Goal: Information Seeking & Learning: Learn about a topic

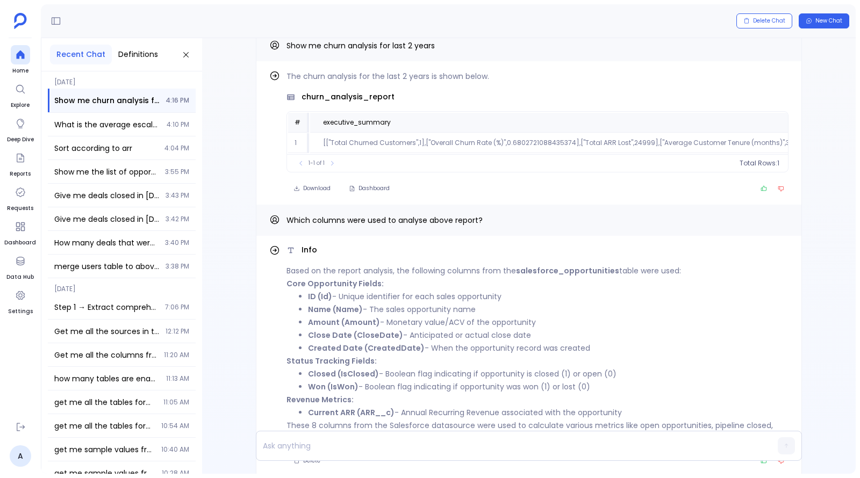
scroll to position [-81, 0]
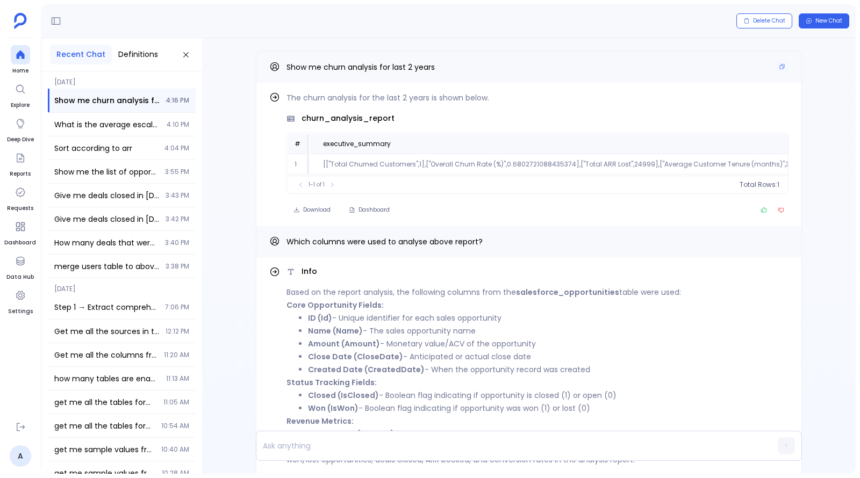
click at [335, 60] on p "Show me churn analysis for last 2 years" at bounding box center [360, 67] width 148 height 14
click at [775, 64] on button "Copy" at bounding box center [781, 66] width 13 height 13
click at [757, 104] on button "Find out how" at bounding box center [756, 99] width 66 height 16
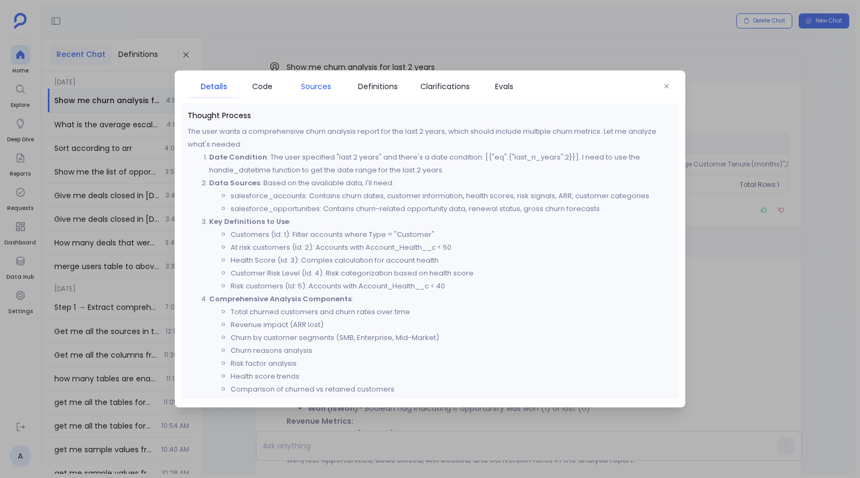
click at [314, 87] on span "Sources" at bounding box center [316, 87] width 30 height 12
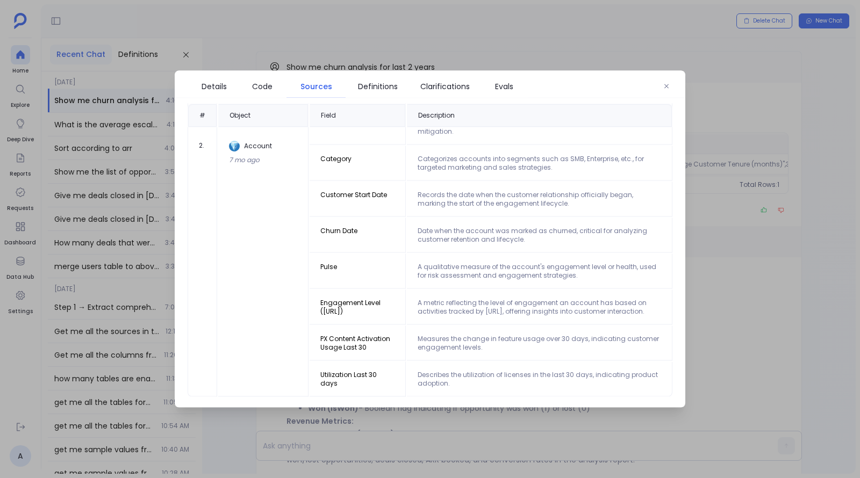
scroll to position [0, 0]
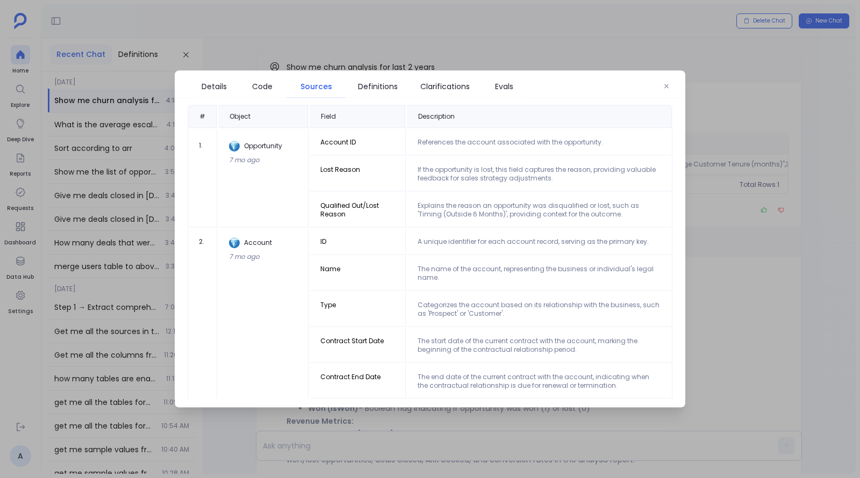
click at [825, 241] on div at bounding box center [430, 239] width 860 height 478
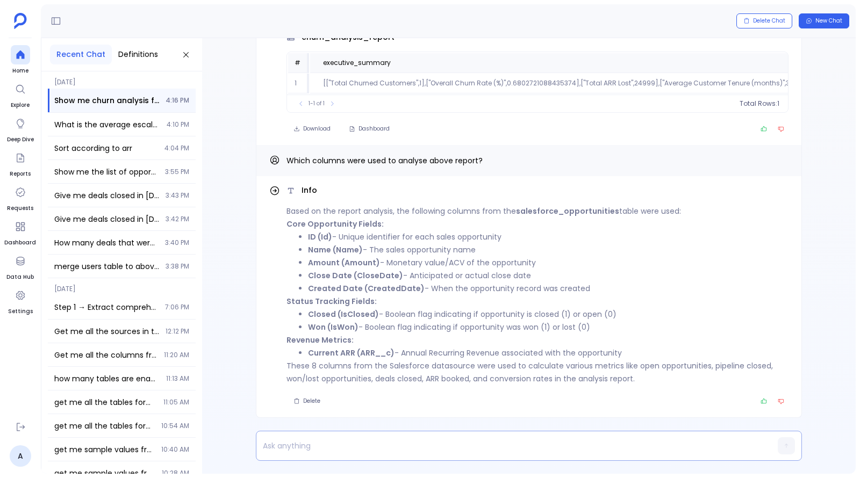
click at [482, 444] on p at bounding box center [507, 445] width 503 height 15
click at [455, 438] on div at bounding box center [507, 446] width 503 height 20
click at [433, 455] on div at bounding box center [507, 446] width 503 height 20
click at [423, 441] on p at bounding box center [507, 445] width 503 height 15
